Goal: Find contact information: Find contact information

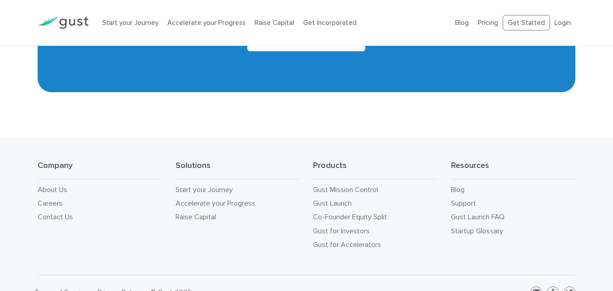
scroll to position [4082, 0]
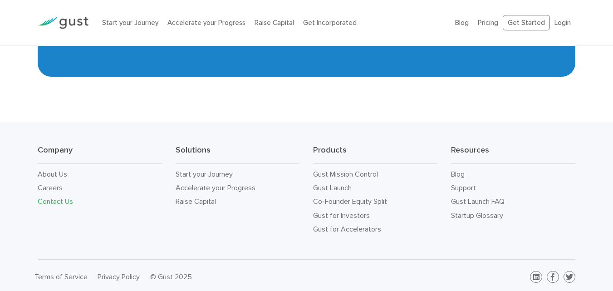
click at [45, 197] on link "Contact Us" at bounding box center [55, 201] width 35 height 9
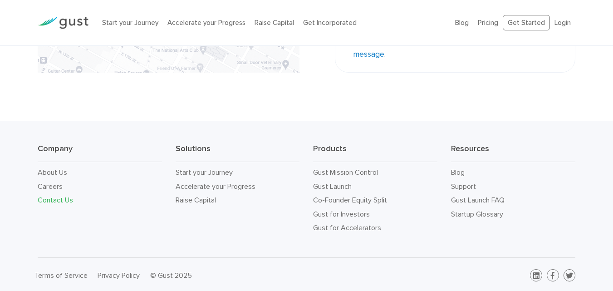
scroll to position [334, 0]
click at [54, 167] on link "About Us" at bounding box center [52, 170] width 29 height 9
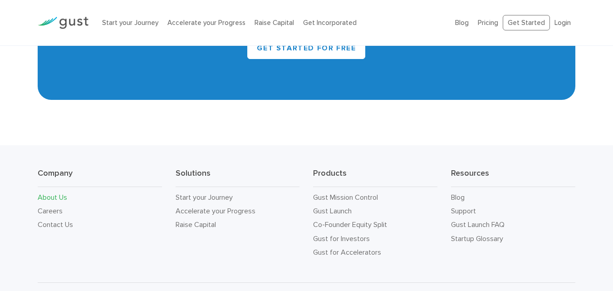
scroll to position [893, 0]
